Goal: Task Accomplishment & Management: Manage account settings

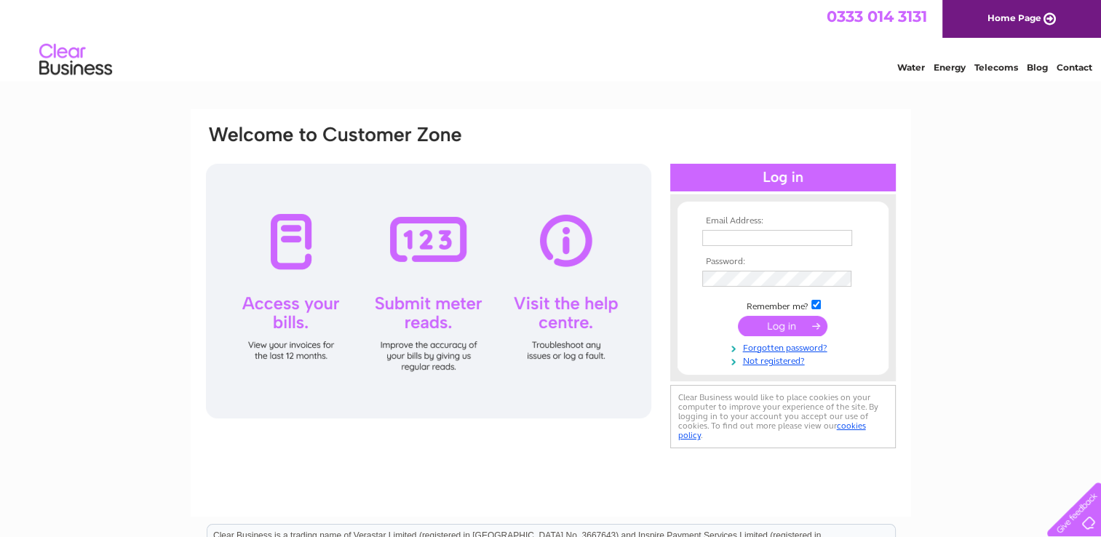
type input "accountsicaps@bluebirdcare.co.uk"
click at [781, 330] on input "submit" at bounding box center [782, 326] width 89 height 20
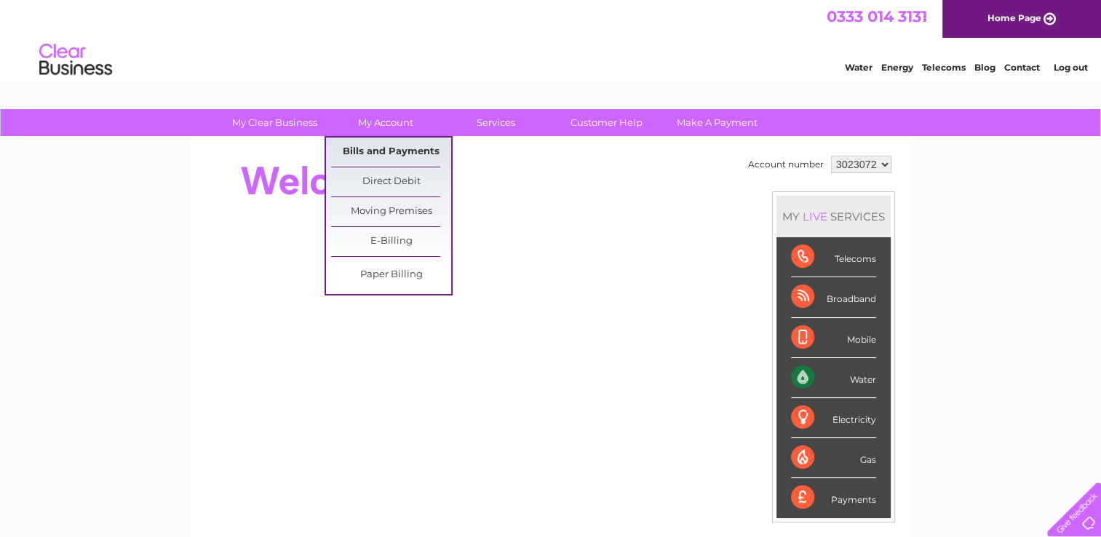
click at [397, 148] on link "Bills and Payments" at bounding box center [391, 152] width 120 height 29
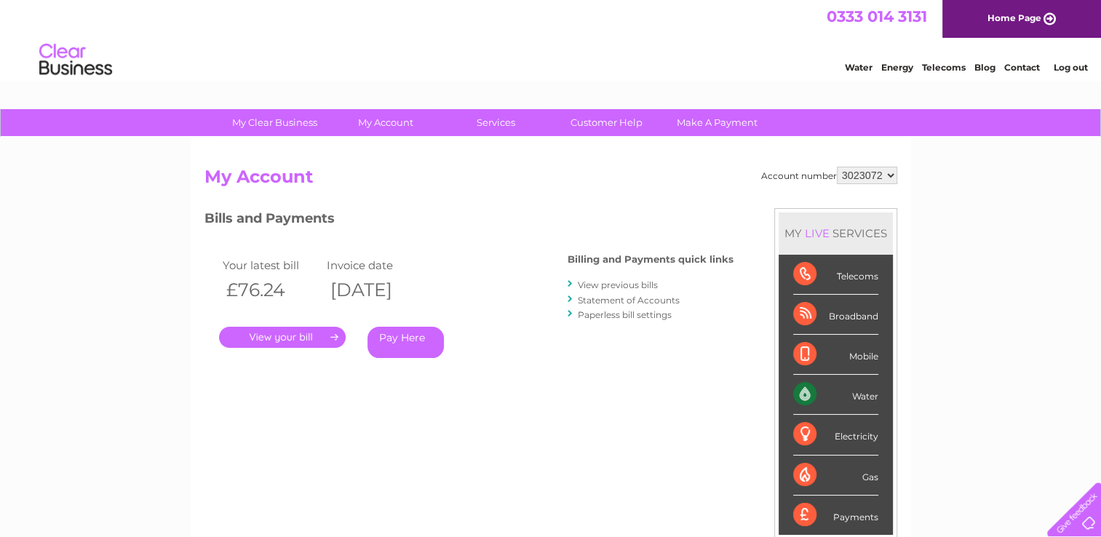
click at [318, 333] on link "." at bounding box center [282, 337] width 127 height 21
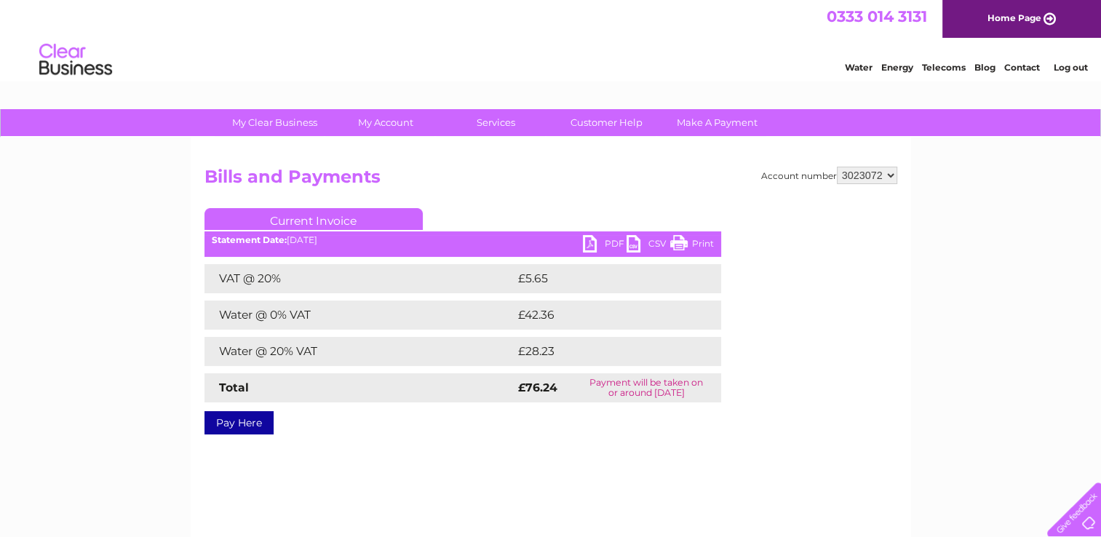
click at [591, 246] on link "PDF" at bounding box center [605, 245] width 44 height 21
